Goal: Information Seeking & Learning: Understand process/instructions

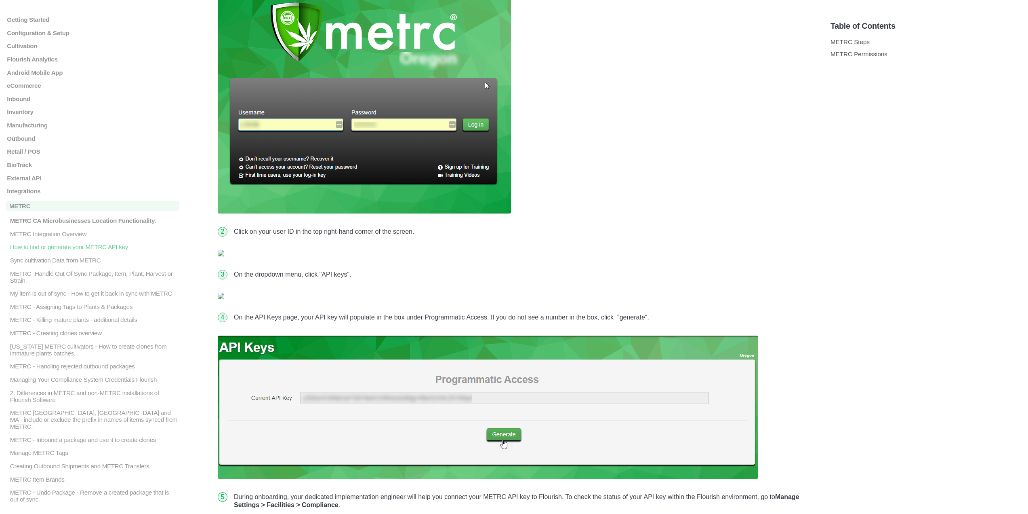
scroll to position [202, 0]
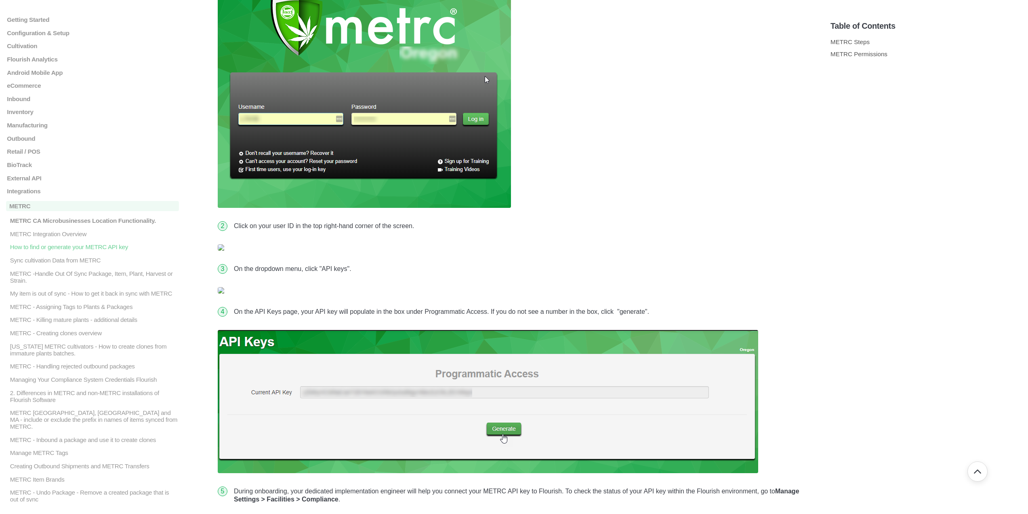
click at [497, 270] on li "On the dropdown menu, click "API keys"." at bounding box center [521, 269] width 580 height 20
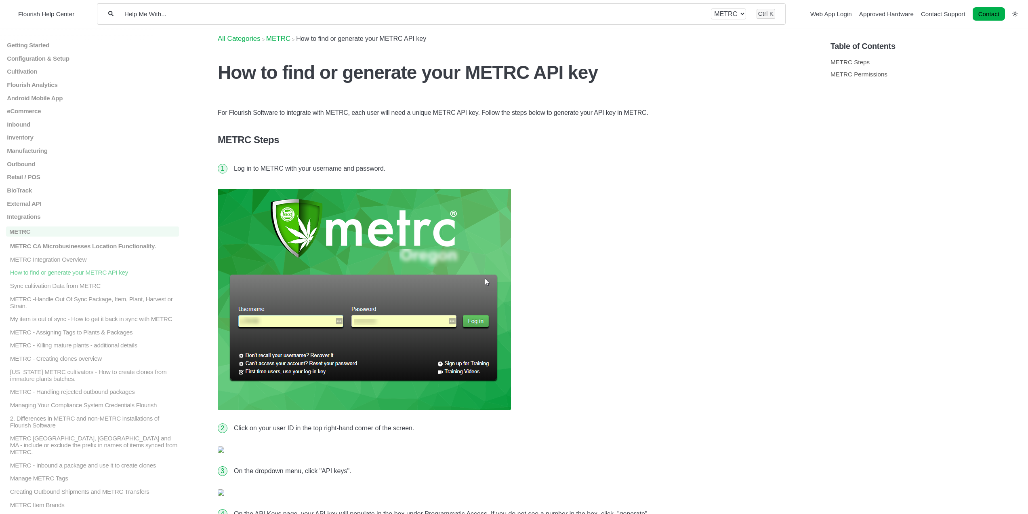
scroll to position [202, 0]
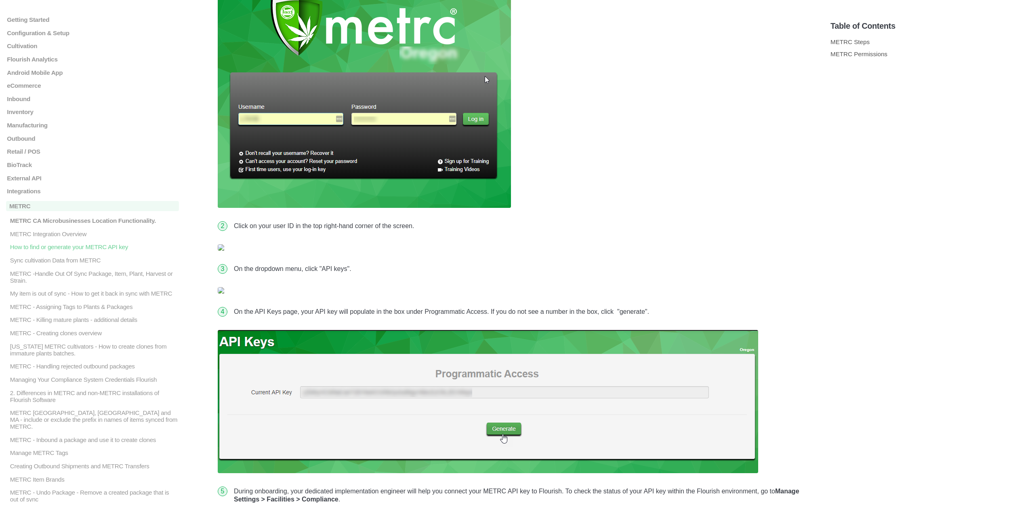
click at [221, 247] on img at bounding box center [514, 247] width 593 height 6
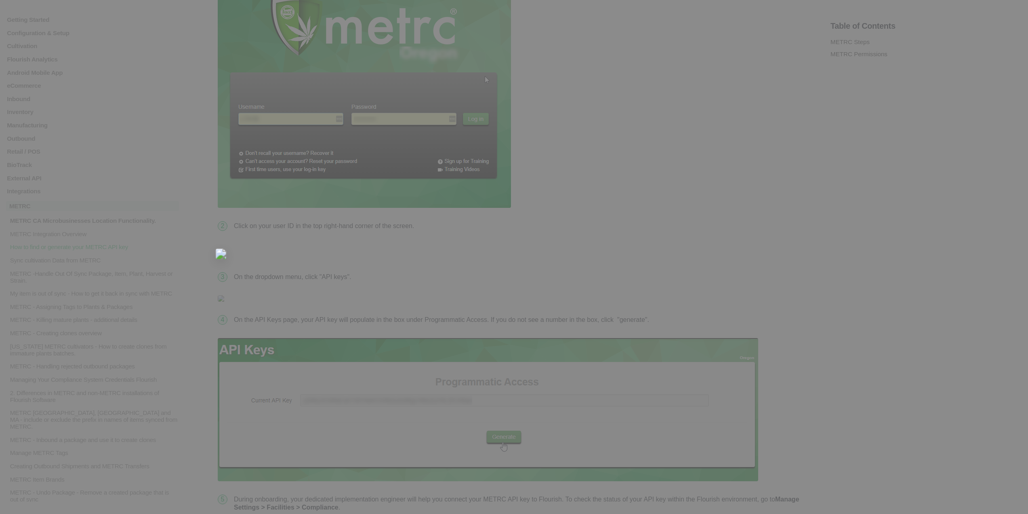
click at [223, 249] on img at bounding box center [220, 253] width 11 height 11
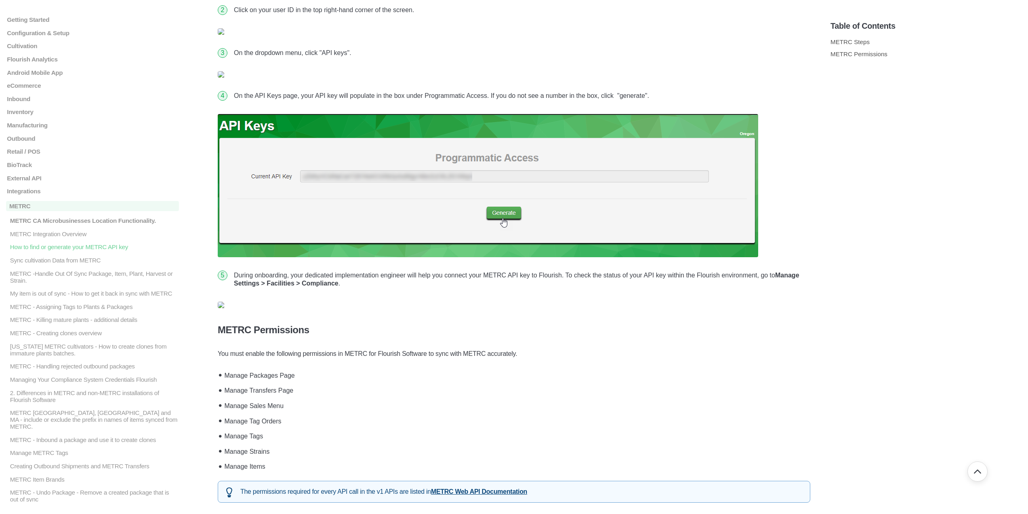
scroll to position [404, 0]
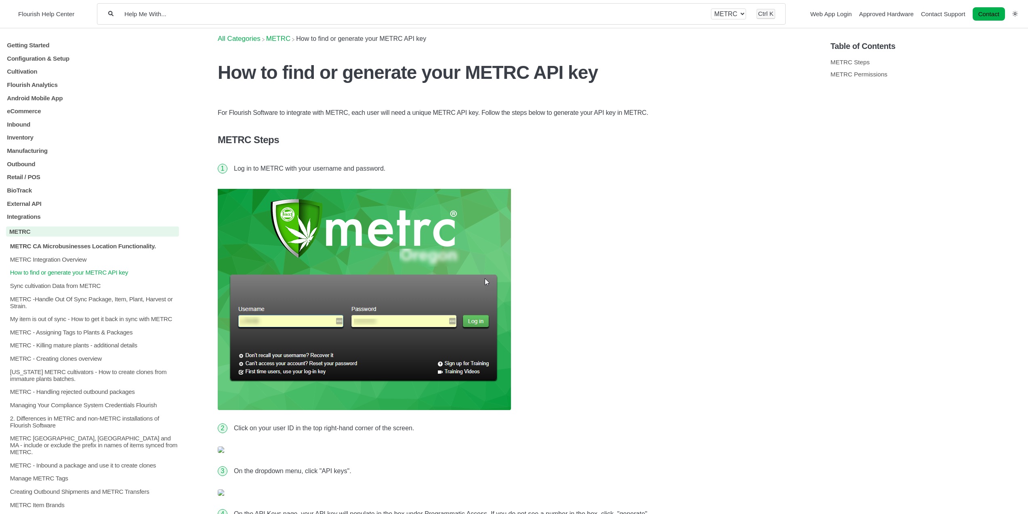
scroll to position [404, 0]
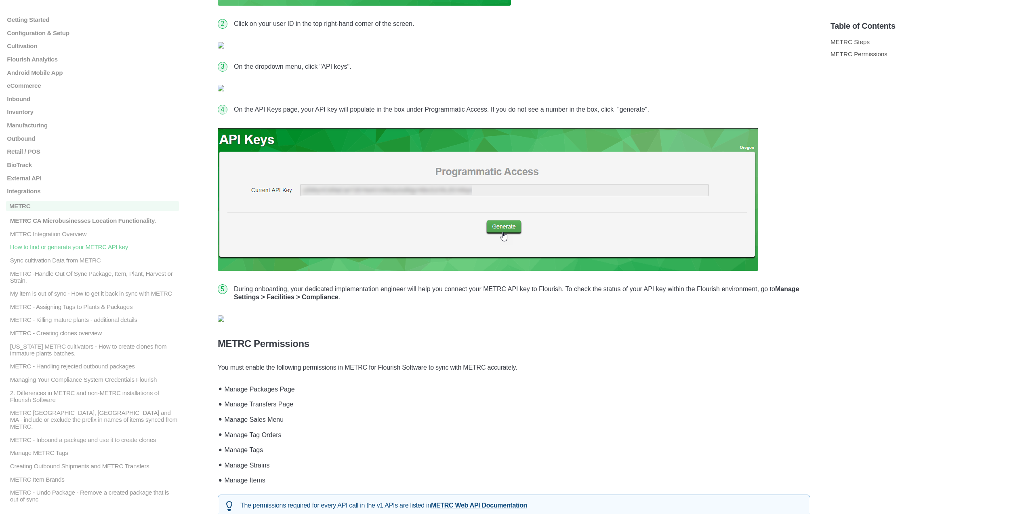
click at [940, 164] on section "Table of Contents METRC Steps METRC Permissions" at bounding box center [927, 254] width 192 height 493
